Goal: Use online tool/utility: Utilize a website feature to perform a specific function

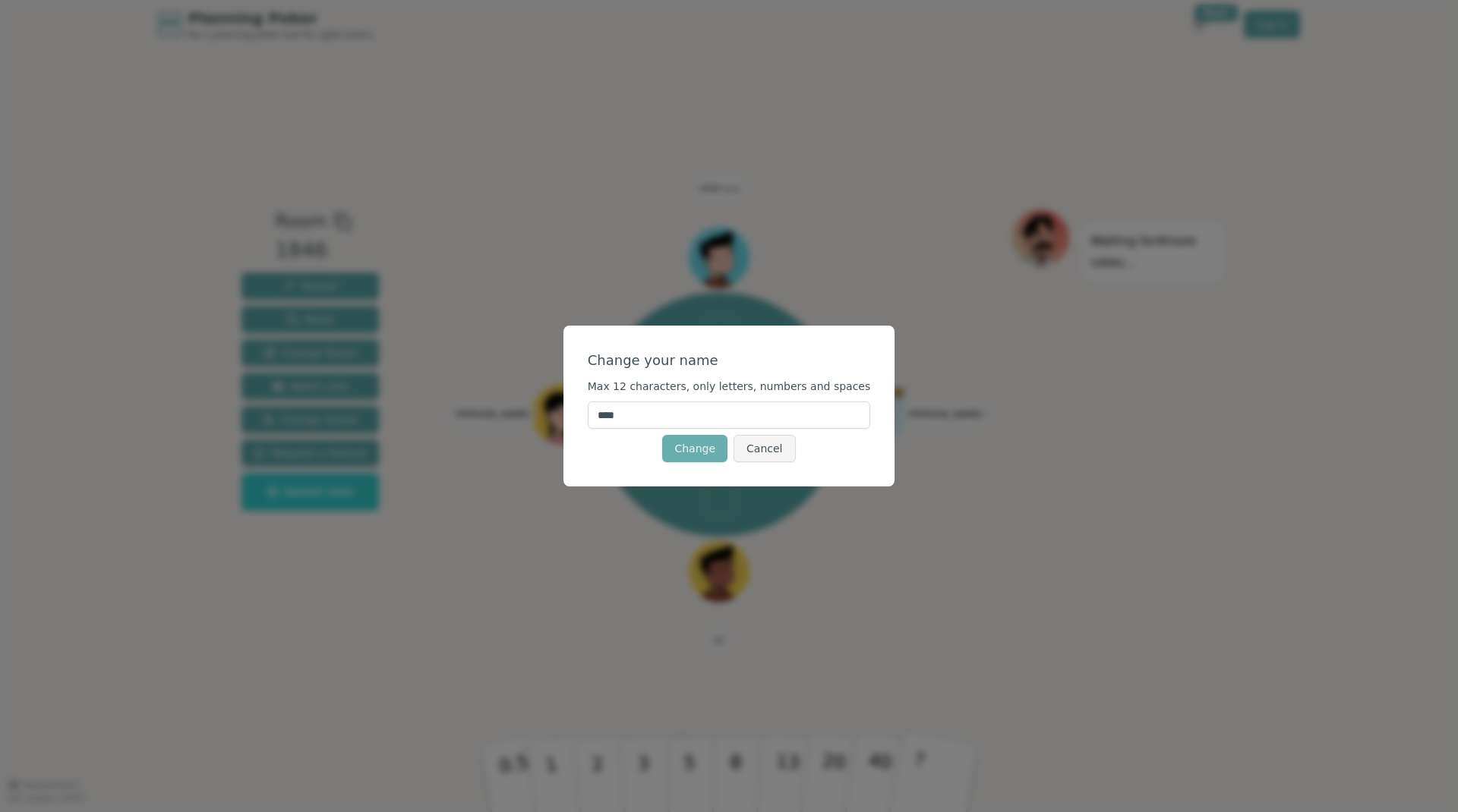
click at [699, 453] on button "Change" at bounding box center [694, 448] width 65 height 28
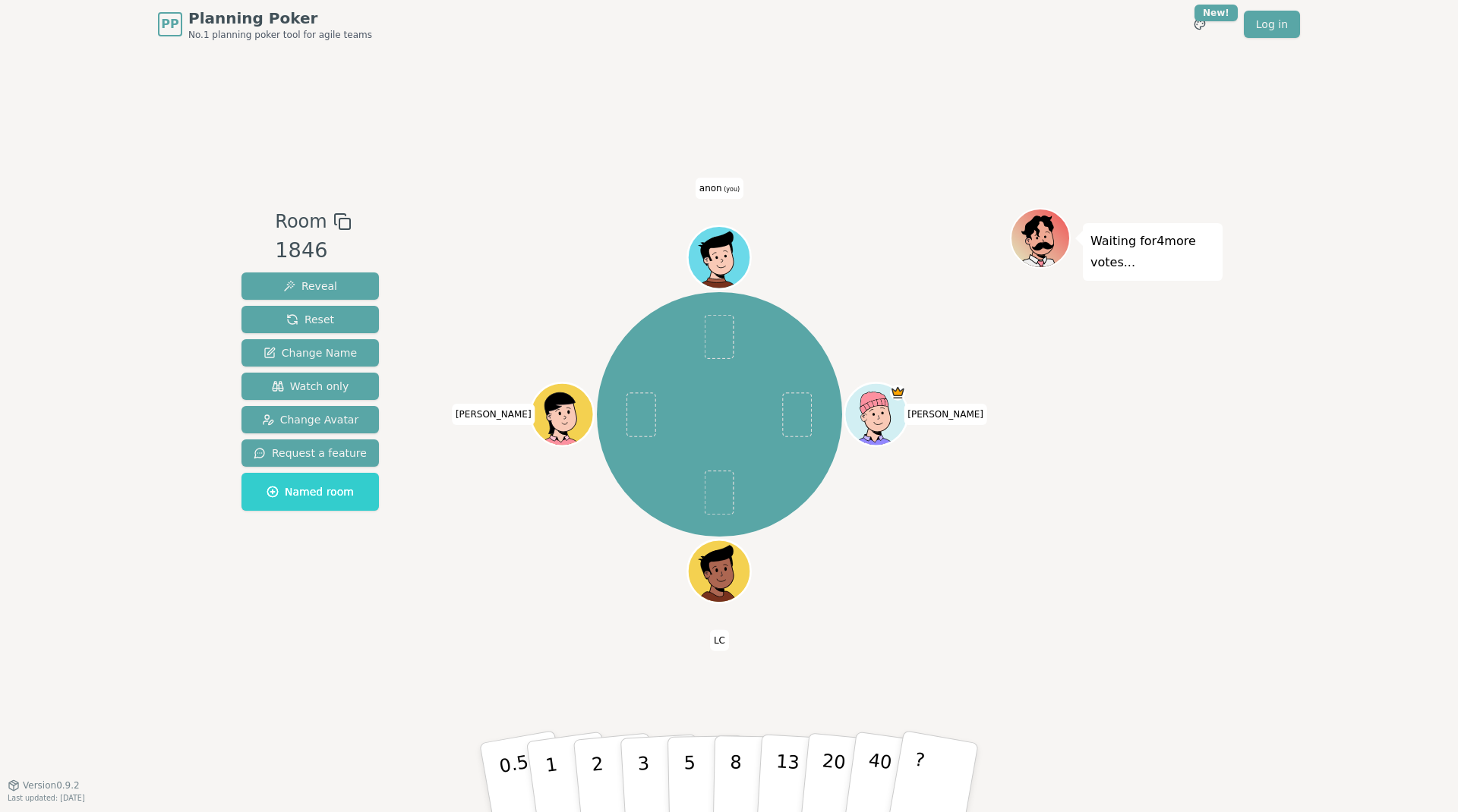
click at [722, 191] on span "(you)" at bounding box center [731, 190] width 18 height 7
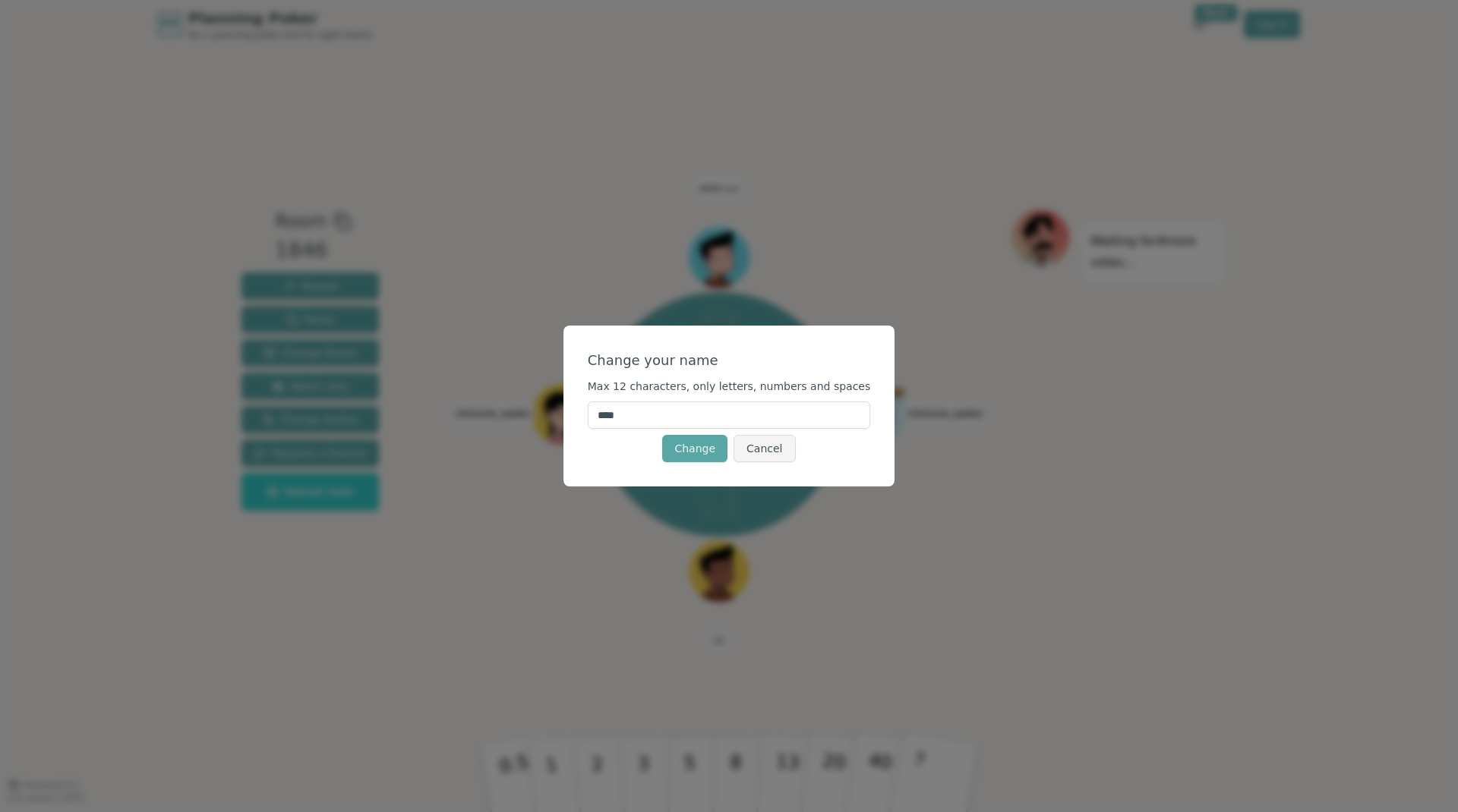
drag, startPoint x: 645, startPoint y: 415, endPoint x: 600, endPoint y: 415, distance: 45.0
click at [600, 415] on input "****" at bounding box center [729, 414] width 284 height 28
type input "*******"
click at [692, 456] on button "Change" at bounding box center [694, 448] width 65 height 28
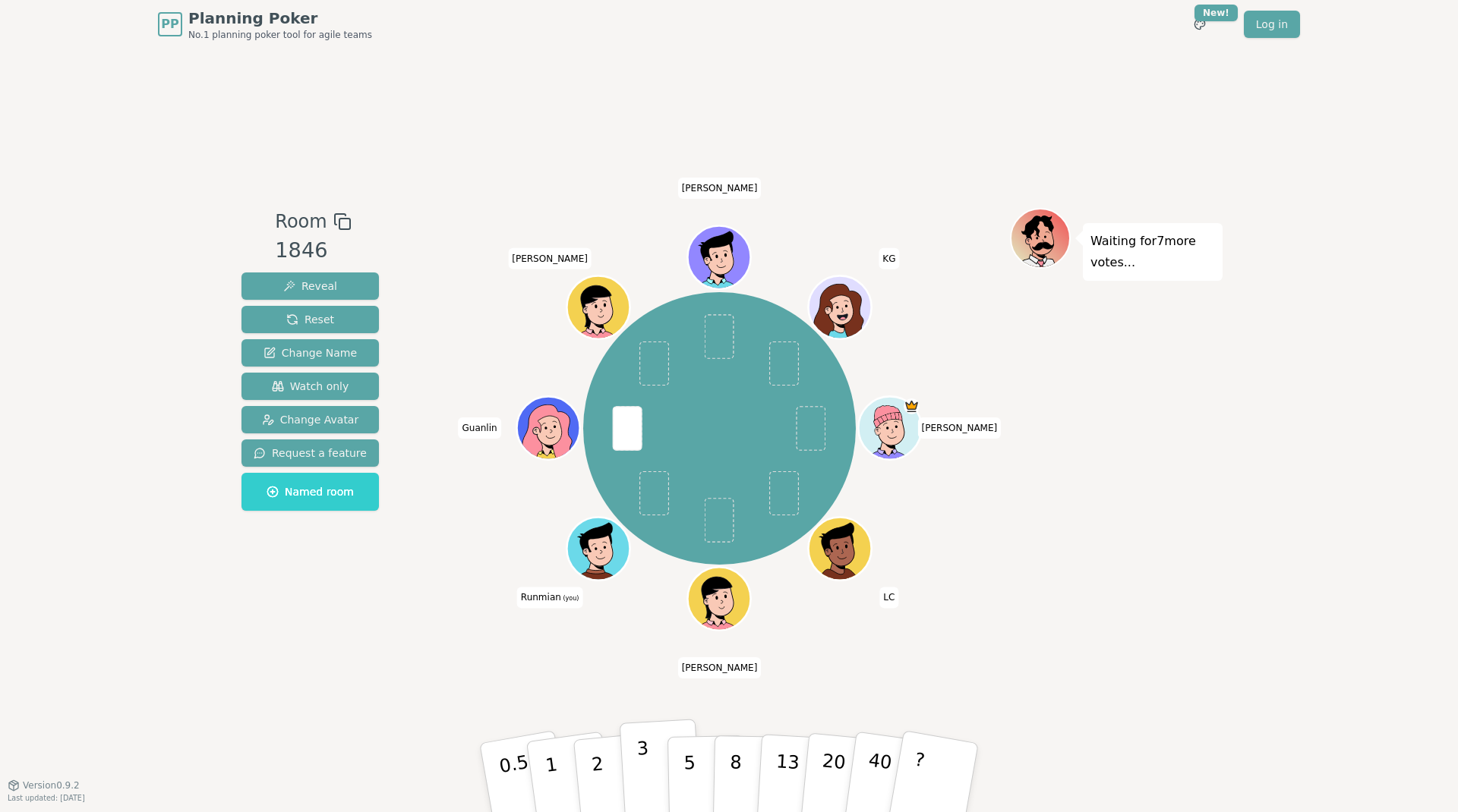
click at [651, 768] on button "3" at bounding box center [661, 777] width 83 height 119
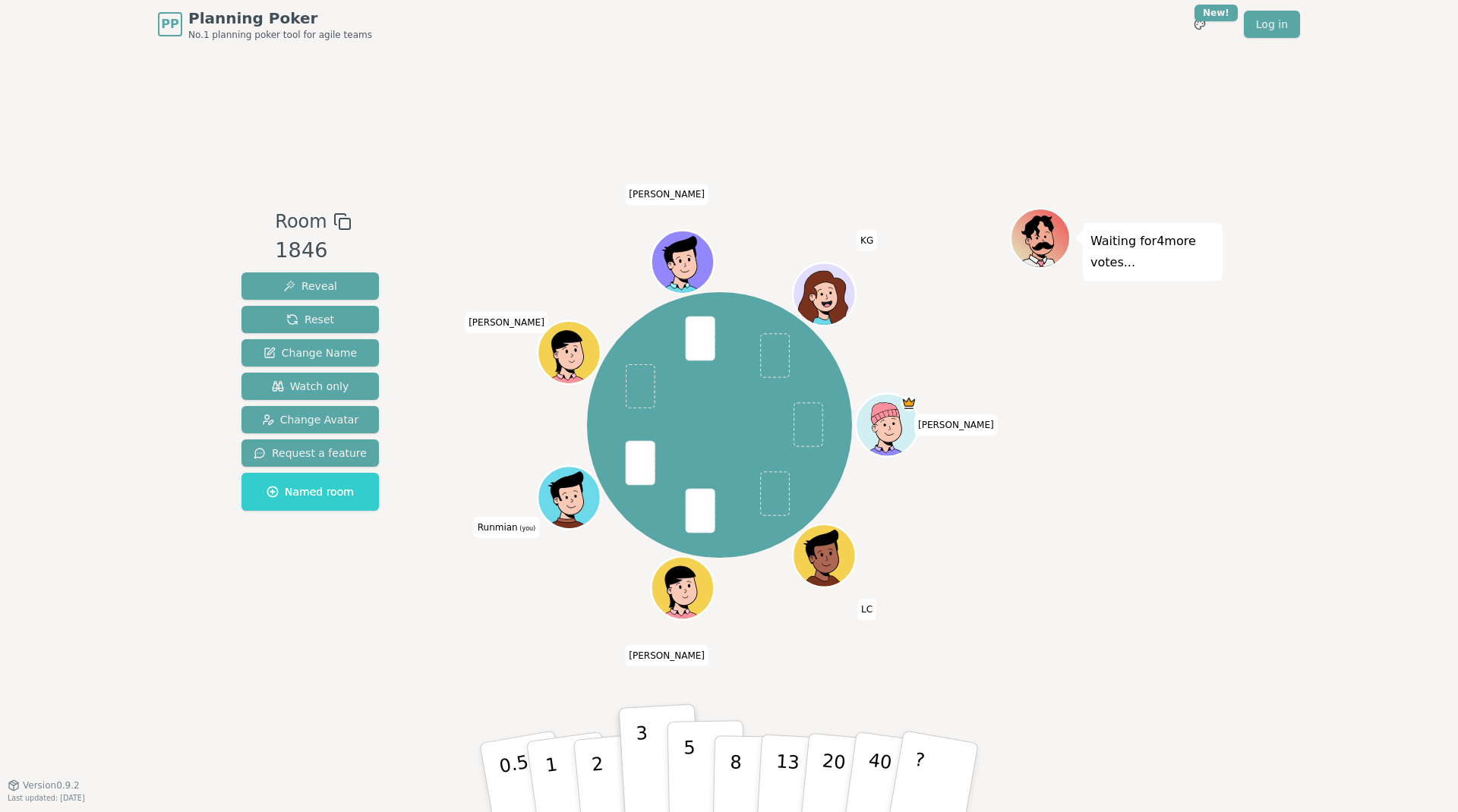
click at [691, 767] on p "5" at bounding box center [689, 778] width 12 height 82
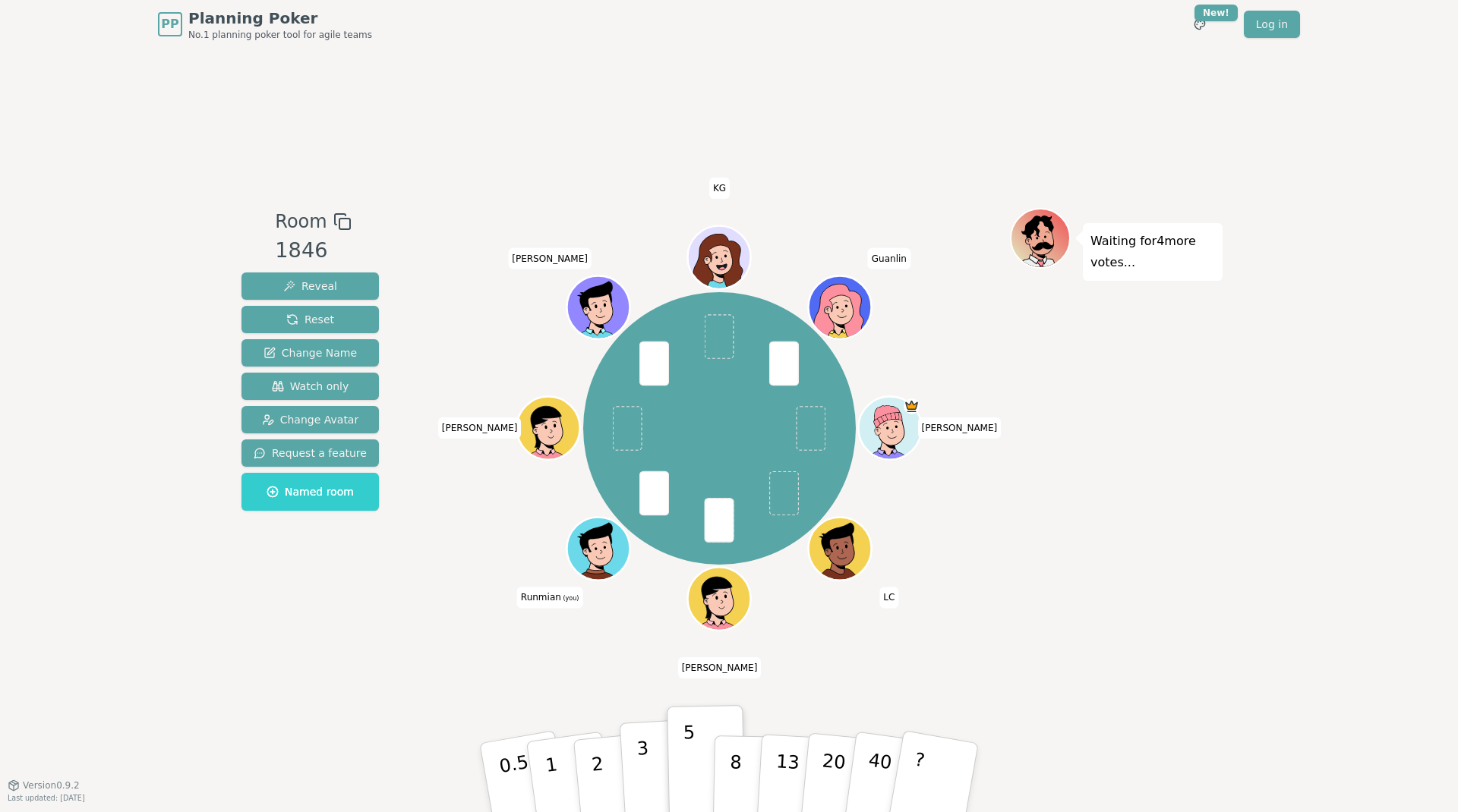
click at [649, 763] on button "3" at bounding box center [661, 777] width 83 height 119
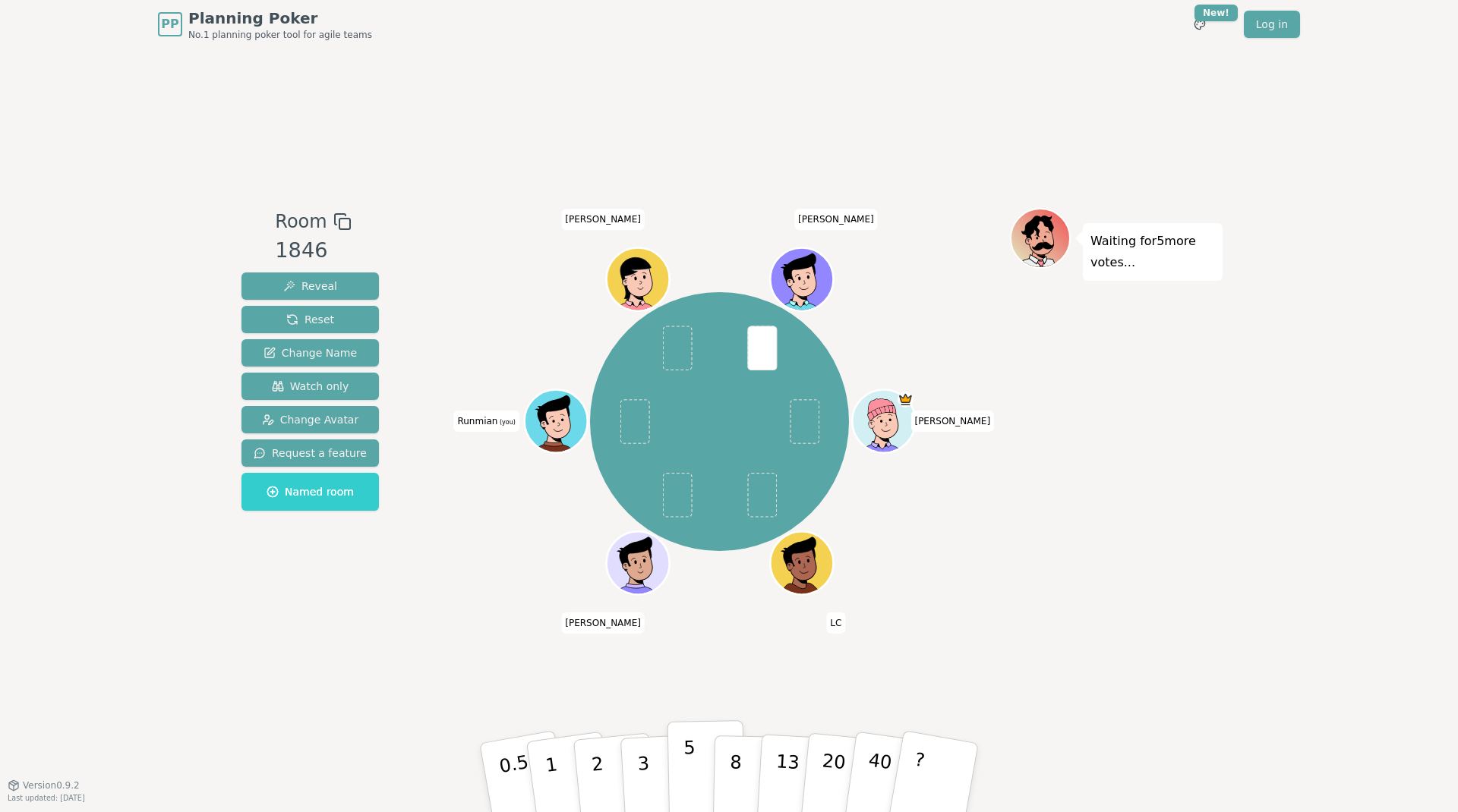
click at [692, 758] on p "5" at bounding box center [689, 778] width 12 height 82
click at [640, 764] on p "3" at bounding box center [644, 778] width 17 height 83
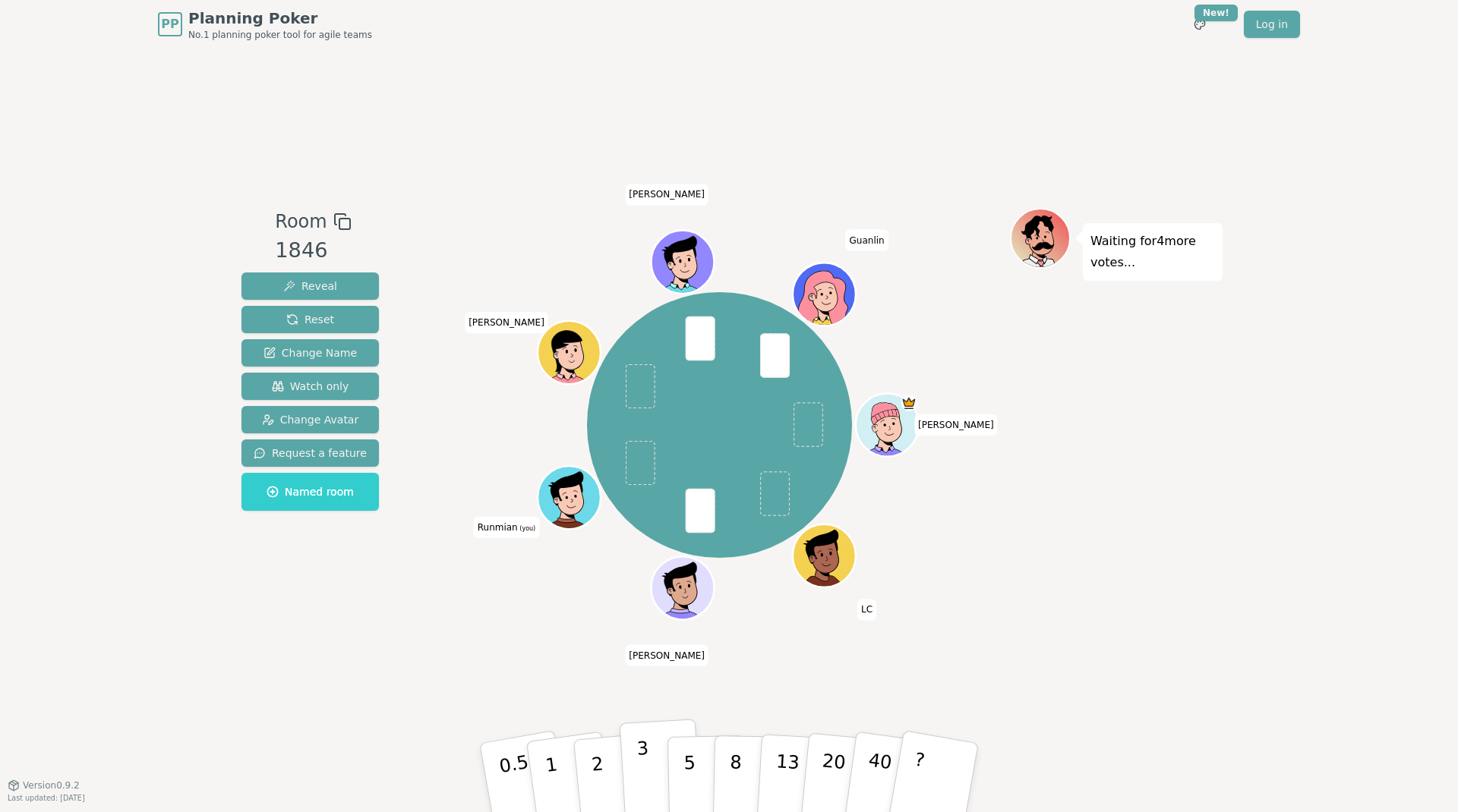
click at [649, 753] on button "3" at bounding box center [661, 777] width 83 height 119
click at [595, 761] on p "2" at bounding box center [599, 779] width 20 height 83
